Goal: Task Accomplishment & Management: Use online tool/utility

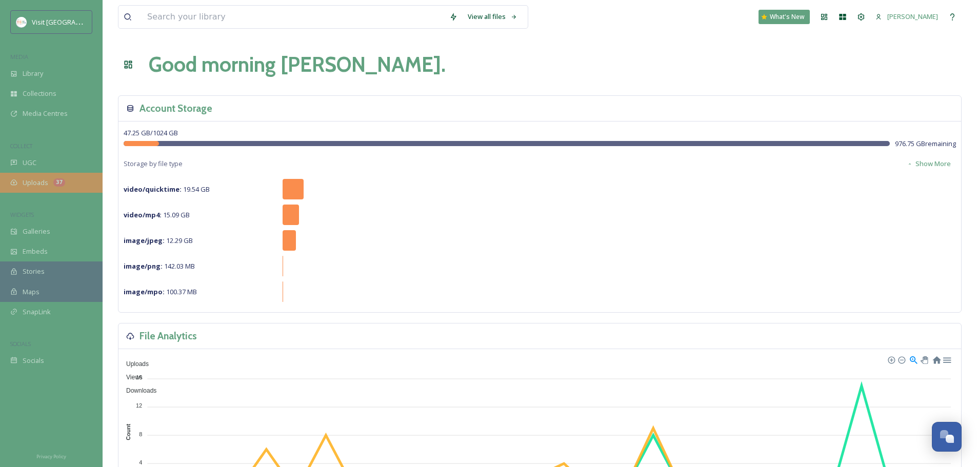
click at [70, 178] on div "Uploads 37" at bounding box center [51, 183] width 103 height 20
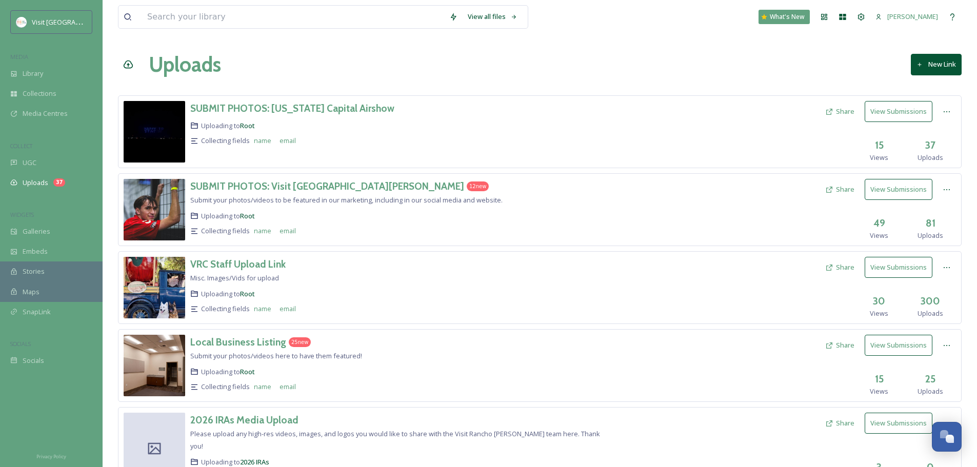
click at [435, 225] on div "Collecting fields name email" at bounding box center [398, 231] width 416 height 15
click at [322, 194] on div "SUBMIT PHOTOS: Visit [GEOGRAPHIC_DATA][PERSON_NAME] 12 new Submit your photos/v…" at bounding box center [398, 210] width 416 height 62
click at [322, 190] on h3 "SUBMIT PHOTOS: Visit [GEOGRAPHIC_DATA][PERSON_NAME]" at bounding box center [327, 186] width 274 height 12
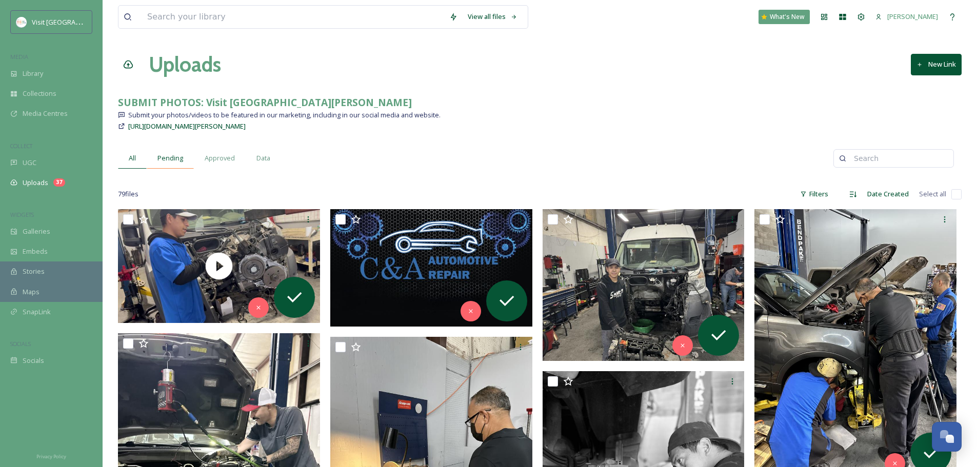
click at [177, 156] on span "Pending" at bounding box center [170, 158] width 26 height 10
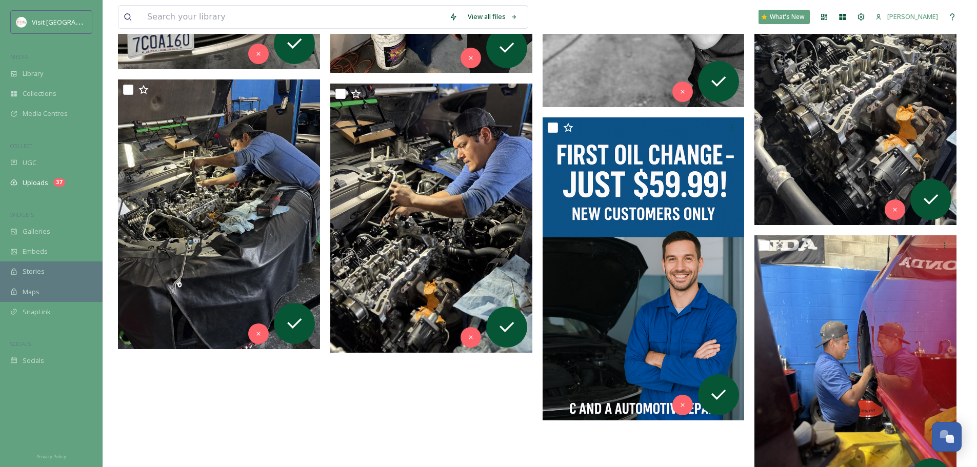
scroll to position [588, 0]
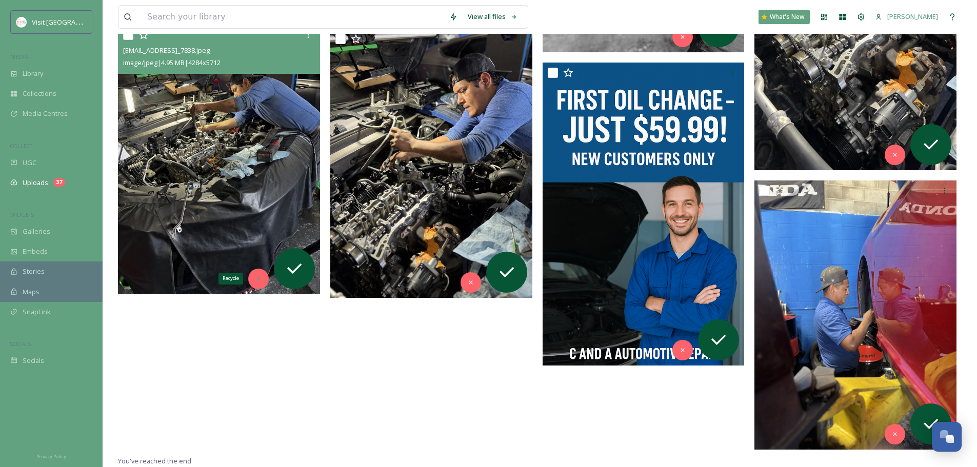
click at [267, 278] on div "Recycle" at bounding box center [258, 279] width 21 height 21
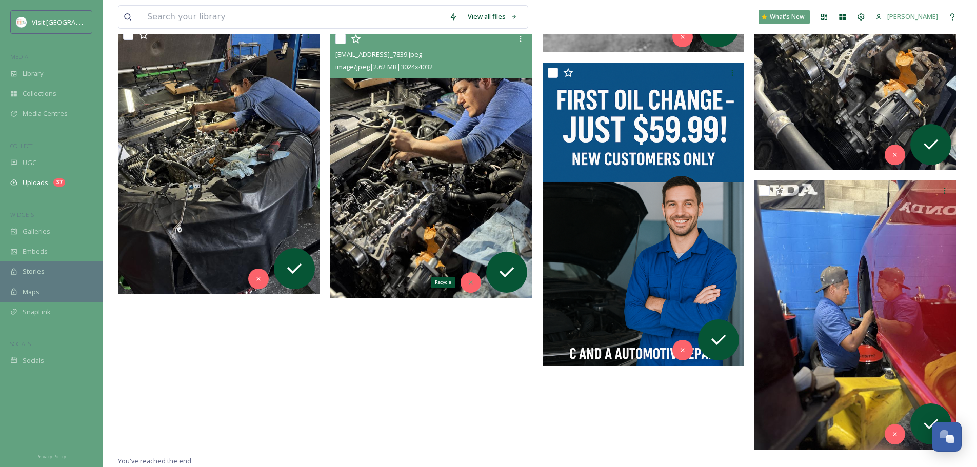
click at [474, 282] on div "Recycle" at bounding box center [470, 282] width 21 height 21
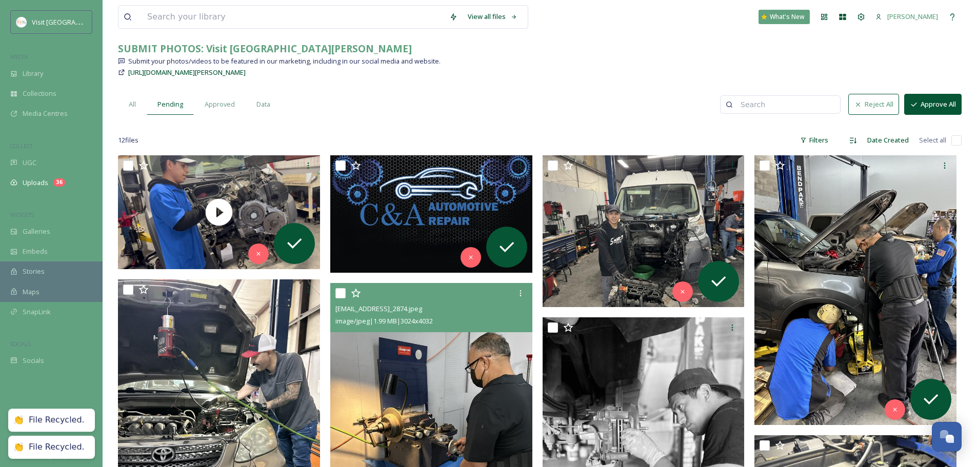
scroll to position [44, 0]
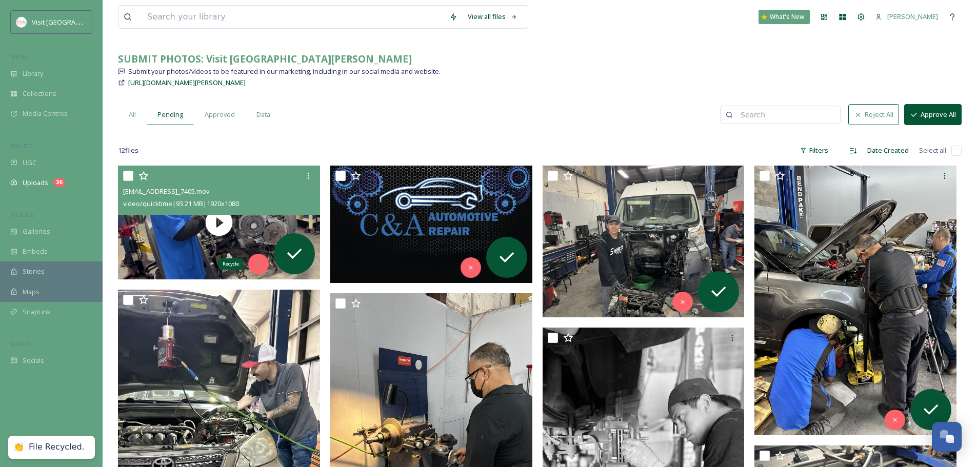
click at [256, 262] on icon at bounding box center [258, 263] width 7 height 7
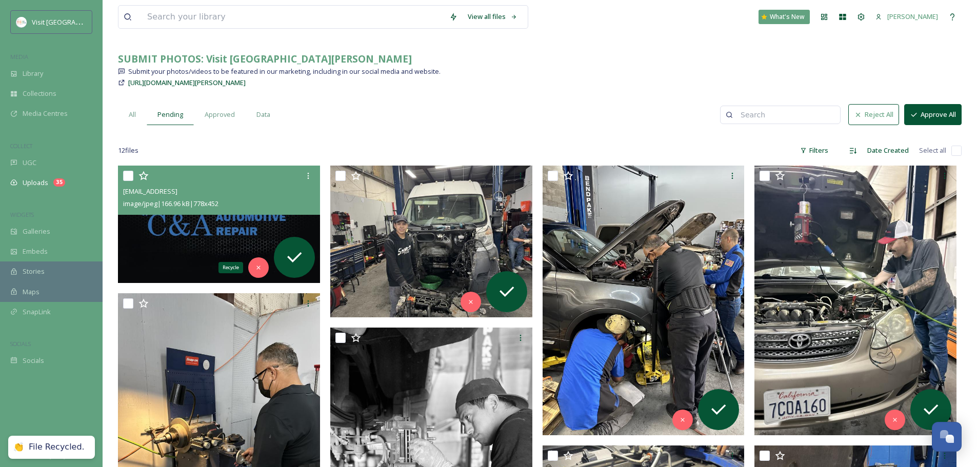
click at [256, 262] on div "Recycle" at bounding box center [258, 267] width 21 height 21
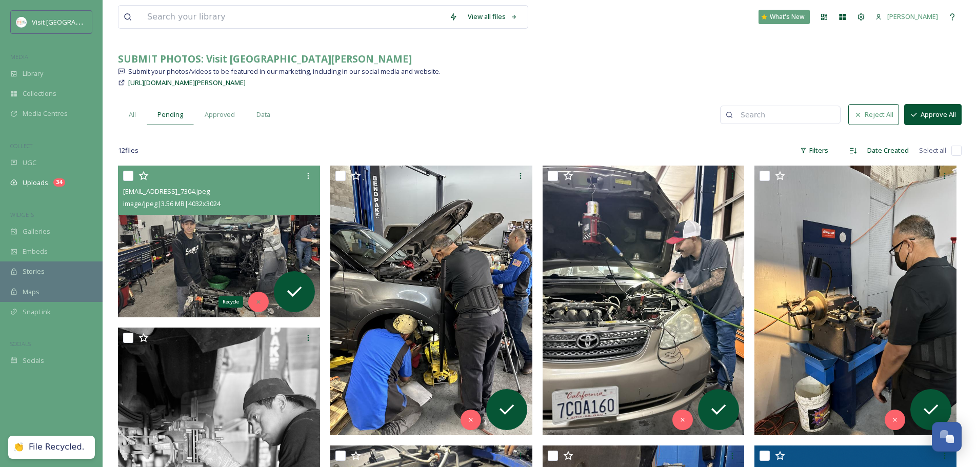
click at [265, 303] on div "Recycle" at bounding box center [258, 302] width 21 height 21
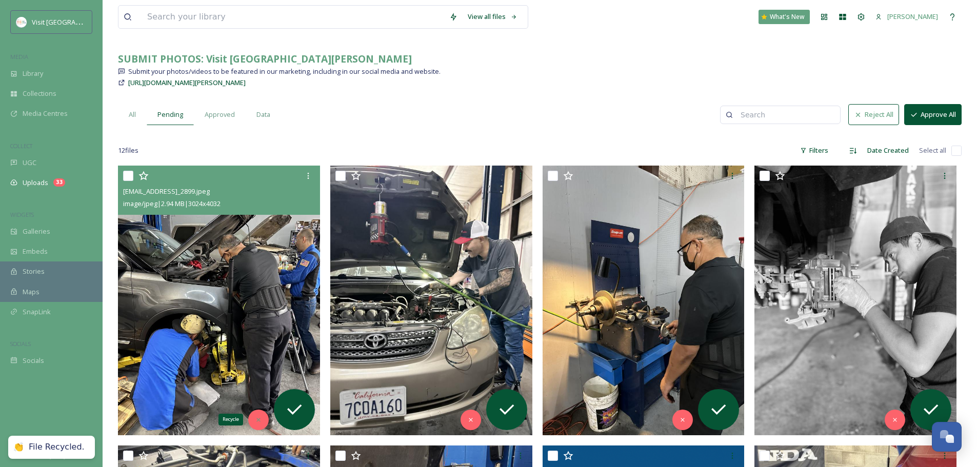
click at [261, 419] on icon at bounding box center [258, 419] width 7 height 7
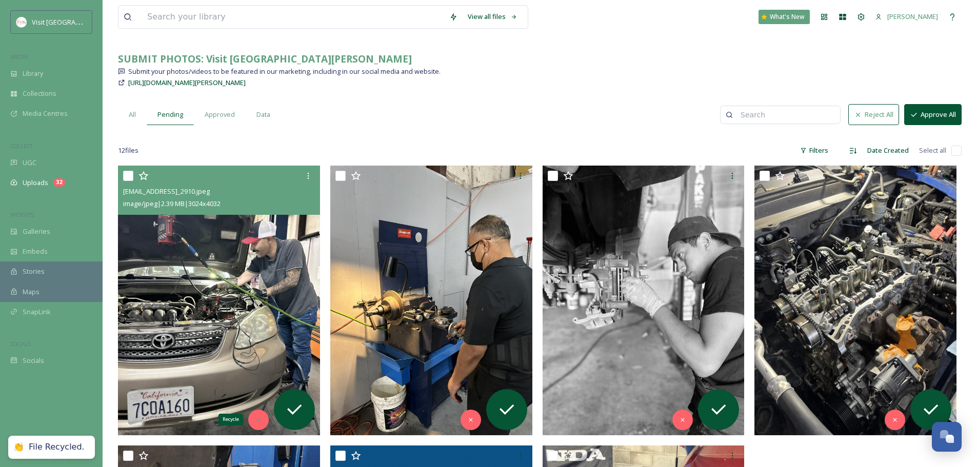
click at [258, 420] on icon at bounding box center [258, 419] width 7 height 7
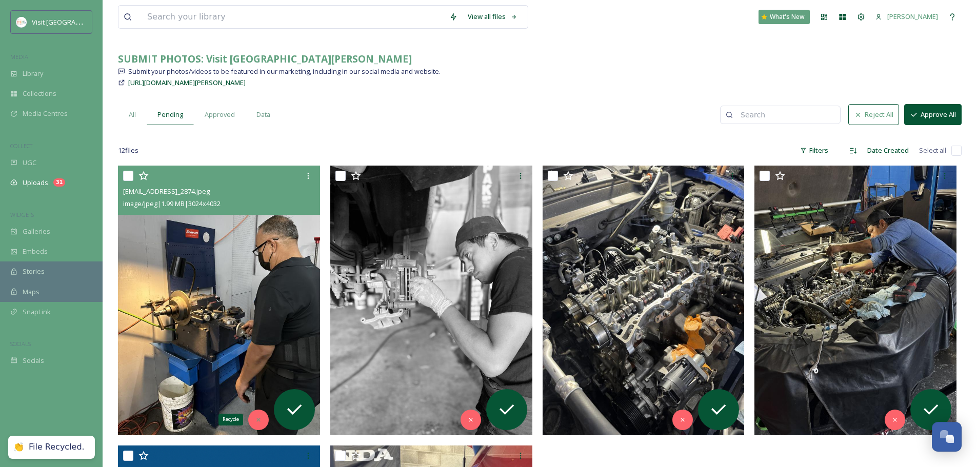
click at [250, 424] on div "Recycle" at bounding box center [258, 420] width 21 height 21
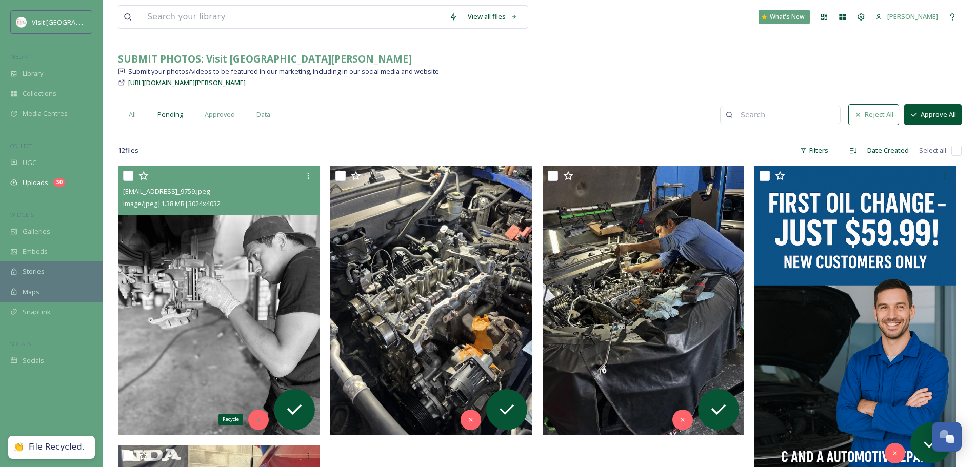
click at [260, 422] on icon at bounding box center [258, 419] width 7 height 7
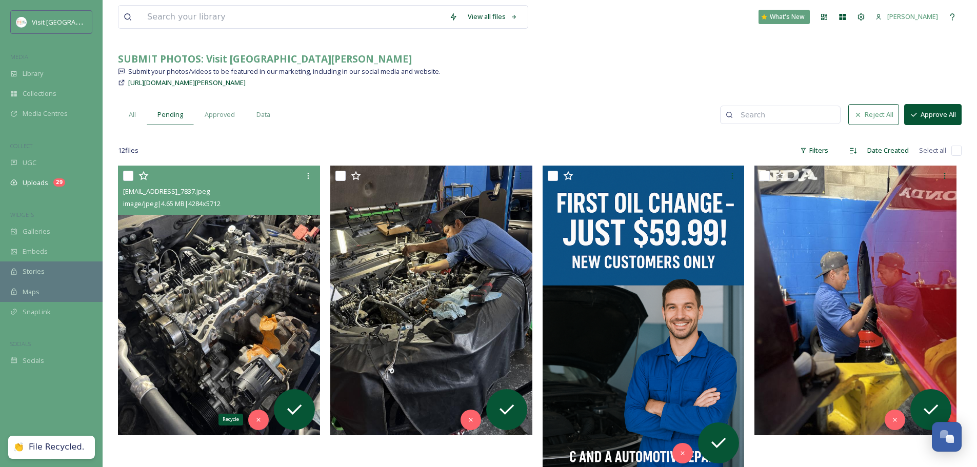
click at [260, 422] on icon at bounding box center [258, 419] width 7 height 7
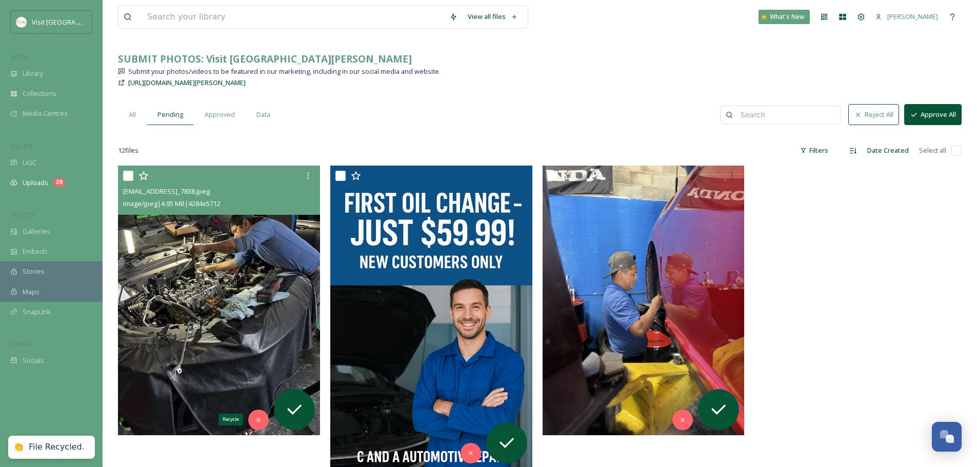
click at [260, 422] on icon at bounding box center [258, 419] width 7 height 7
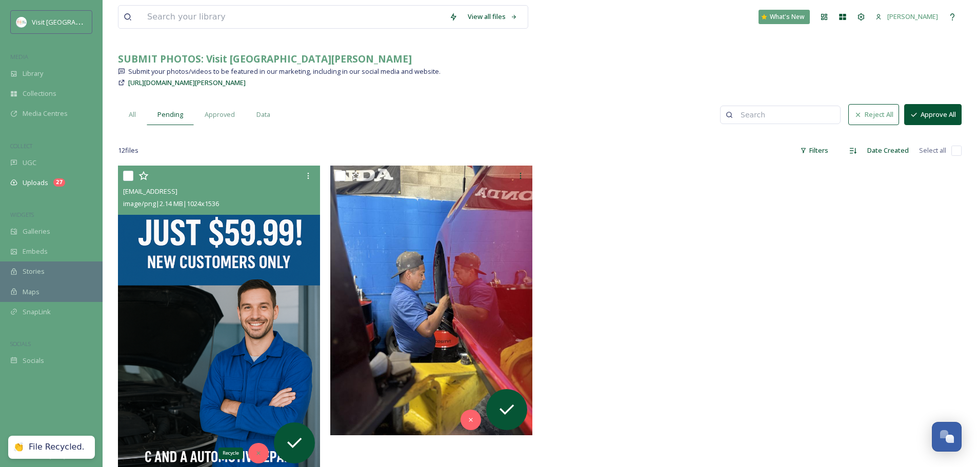
click at [258, 451] on icon at bounding box center [258, 453] width 7 height 7
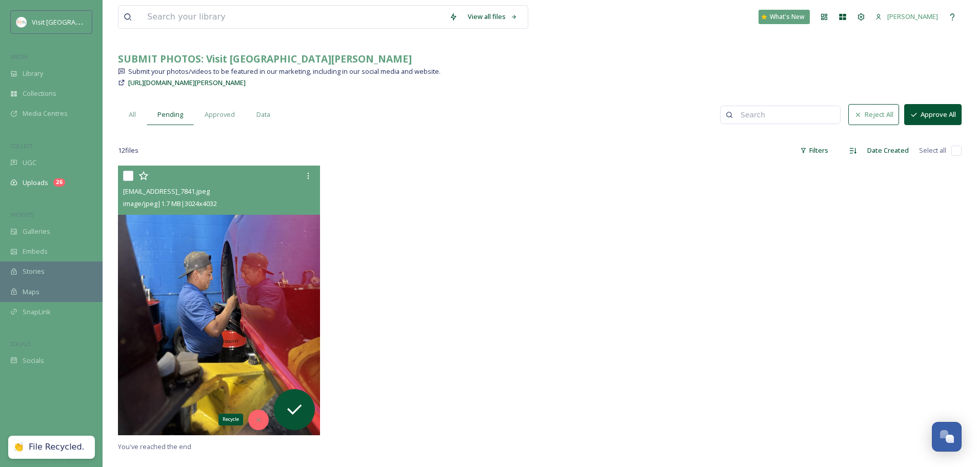
click at [260, 423] on div "Recycle" at bounding box center [258, 420] width 21 height 21
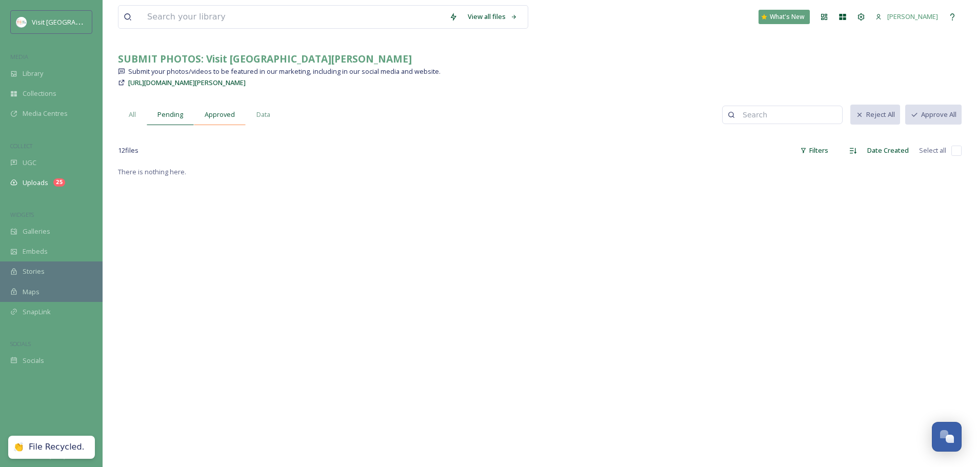
click at [229, 121] on div "Approved" at bounding box center [220, 114] width 52 height 21
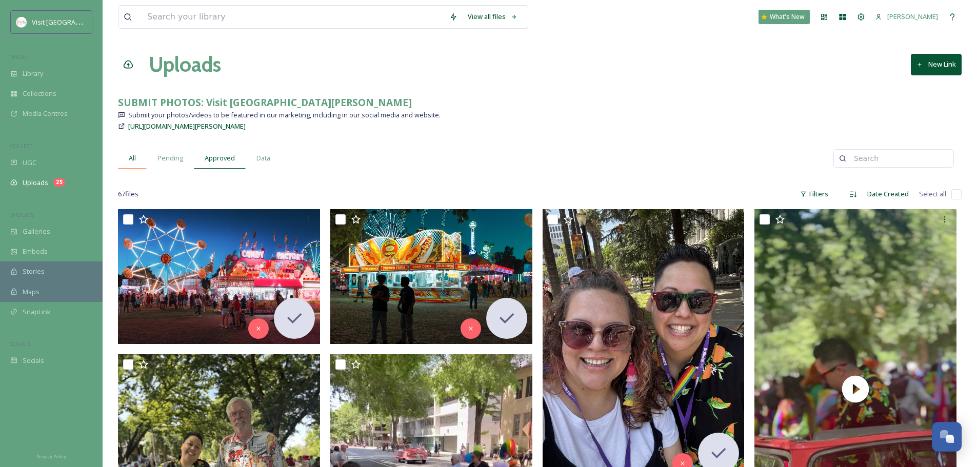
click at [138, 161] on div "All" at bounding box center [132, 158] width 29 height 21
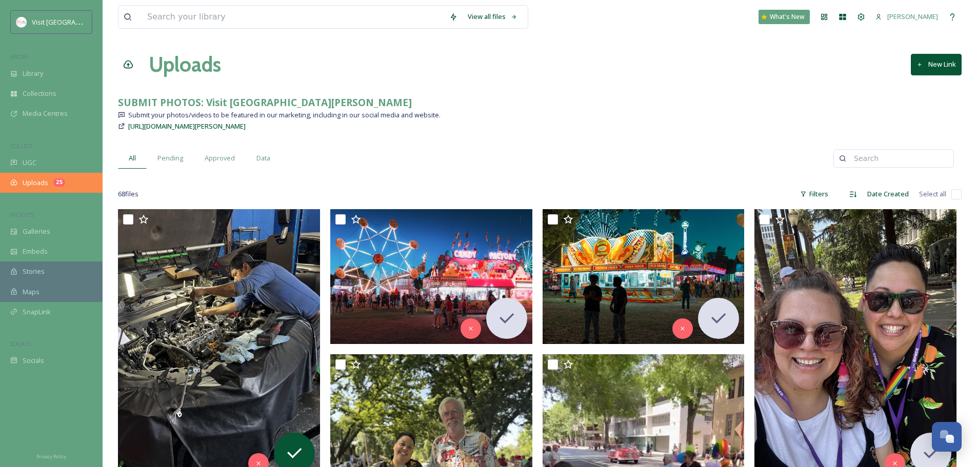
click at [46, 174] on div "Uploads 25" at bounding box center [51, 183] width 103 height 20
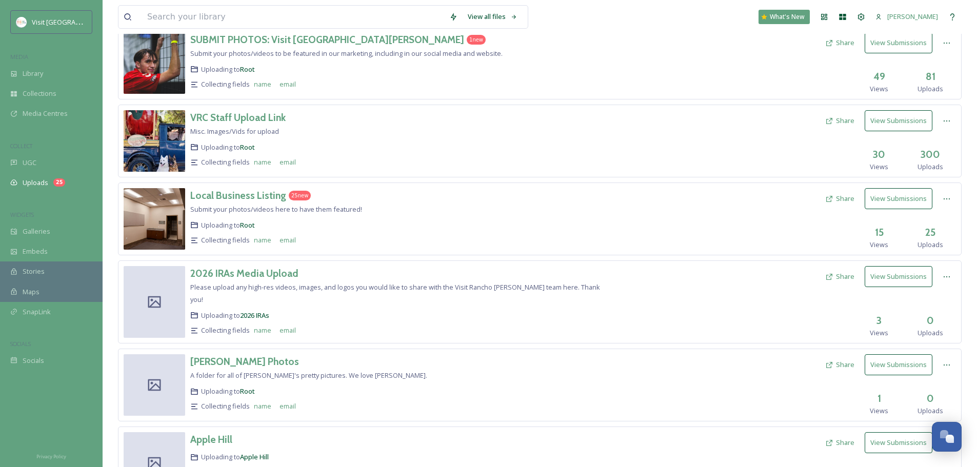
scroll to position [171, 0]
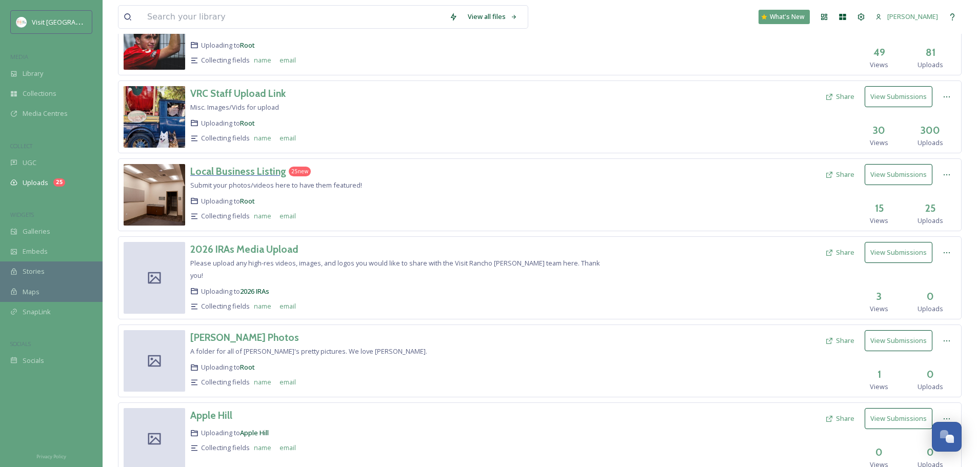
click at [270, 172] on h3 "Local Business Listing" at bounding box center [238, 171] width 96 height 12
